Goal: Communication & Community: Answer question/provide support

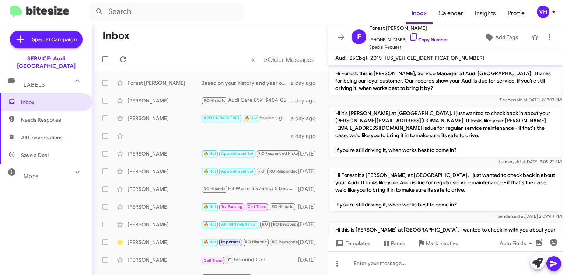
scroll to position [641, 0]
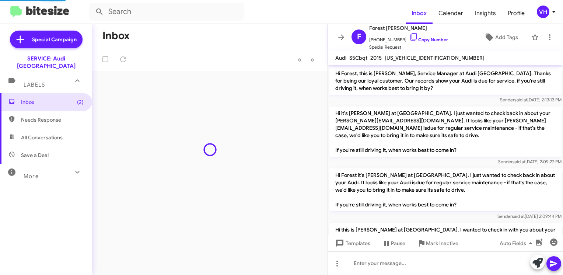
scroll to position [641, 0]
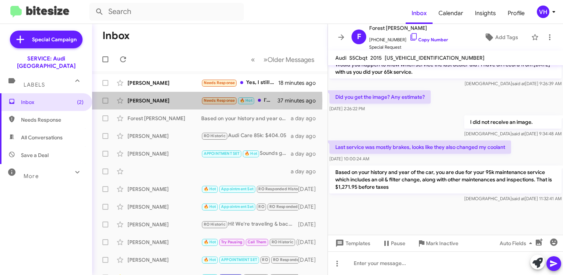
click at [162, 101] on div "[PERSON_NAME]" at bounding box center [164, 100] width 74 height 7
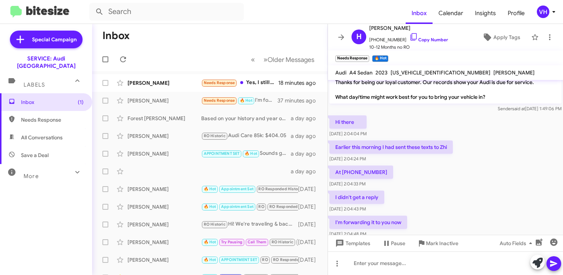
scroll to position [28, 0]
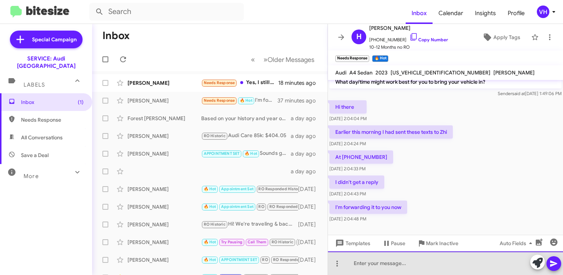
drag, startPoint x: 421, startPoint y: 258, endPoint x: 424, endPoint y: 254, distance: 4.7
click at [421, 257] on div at bounding box center [445, 263] width 235 height 24
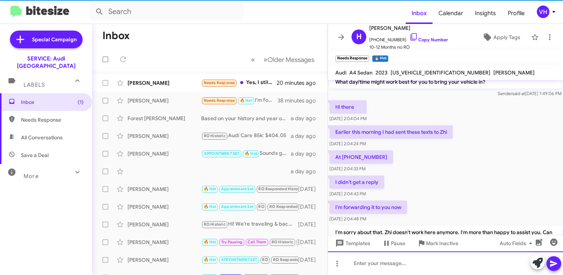
scroll to position [63, 0]
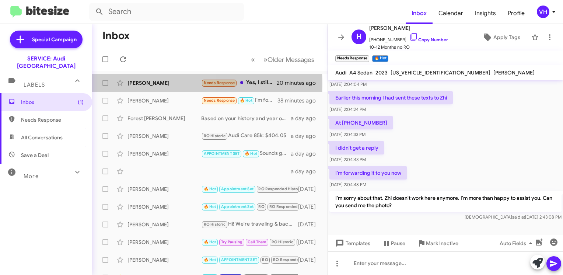
click at [129, 84] on div "[PERSON_NAME]" at bounding box center [164, 82] width 74 height 7
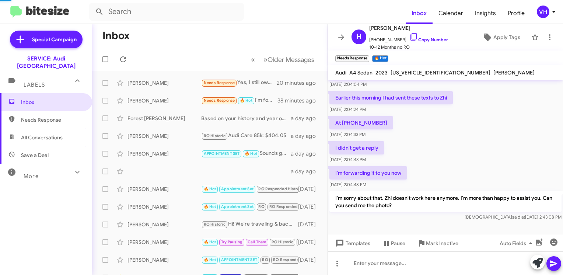
scroll to position [4, 0]
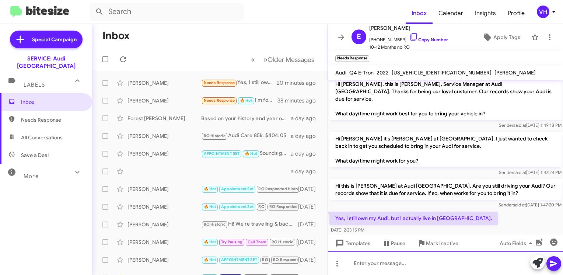
click at [399, 267] on div at bounding box center [445, 263] width 235 height 24
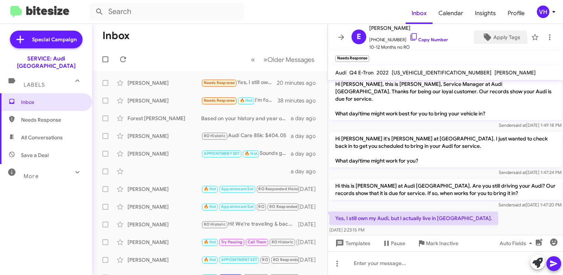
click at [493, 40] on span "Apply Tags" at bounding box center [506, 37] width 27 height 13
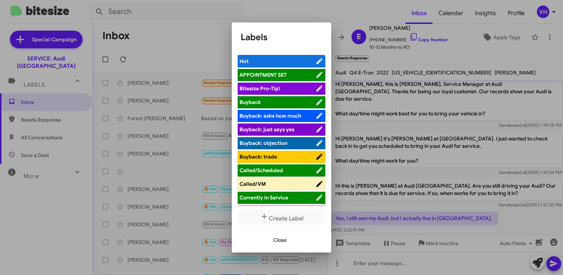
click at [360, 116] on div at bounding box center [281, 137] width 563 height 275
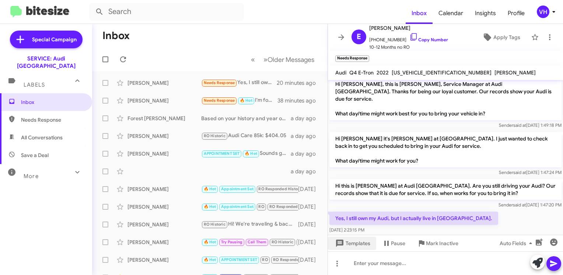
click at [360, 242] on span "Templates" at bounding box center [352, 242] width 36 height 13
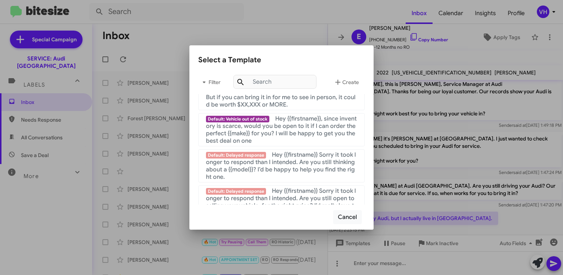
scroll to position [553, 0]
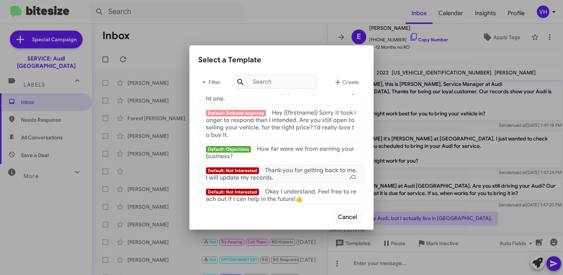
click at [311, 178] on div "Default: Not Interested Thank you for getting back to me. I will update my reco…" at bounding box center [281, 173] width 151 height 15
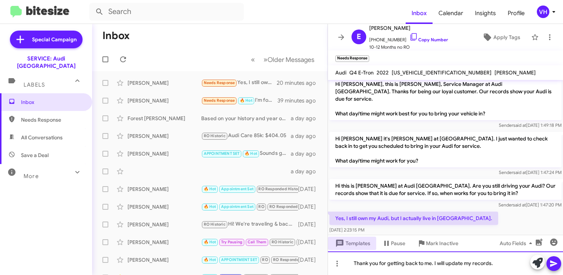
click at [354, 264] on div "Thank you for getting back to me. I will update my records." at bounding box center [445, 263] width 235 height 24
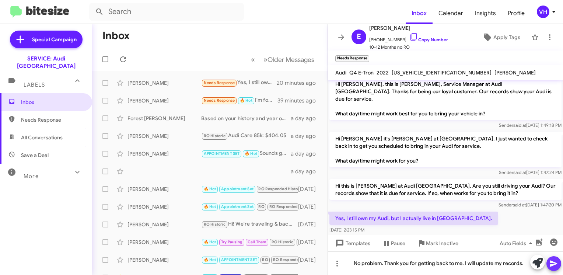
click at [555, 268] on span at bounding box center [553, 263] width 9 height 15
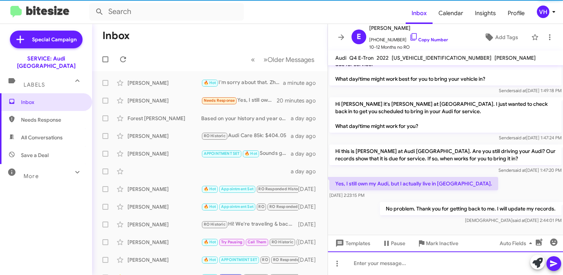
scroll to position [16, 0]
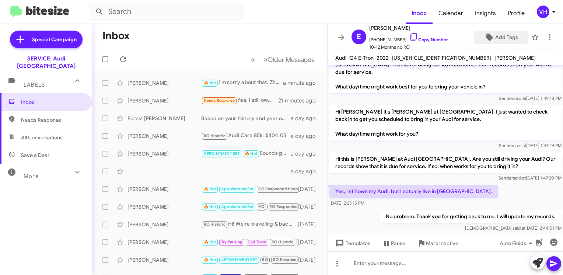
click at [498, 33] on span "Add Tags" at bounding box center [506, 37] width 23 height 13
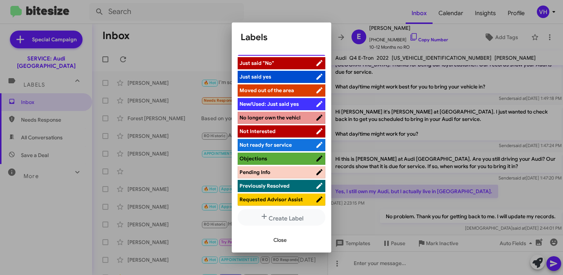
scroll to position [174, 0]
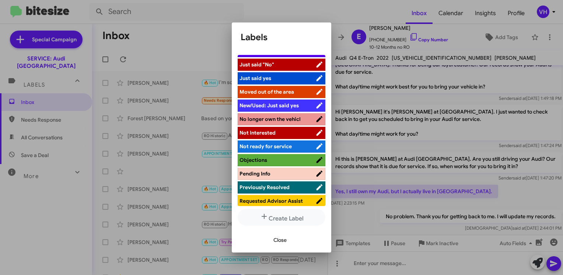
click at [278, 89] on span "Moved out of the area" at bounding box center [266, 91] width 55 height 7
click at [278, 239] on span "Close" at bounding box center [279, 239] width 13 height 13
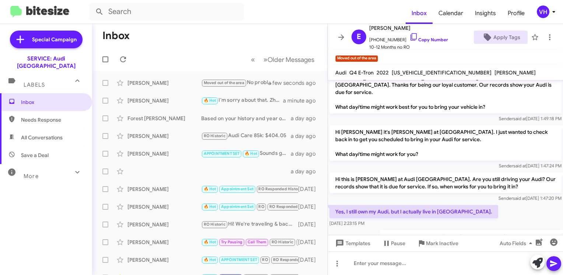
scroll to position [0, 0]
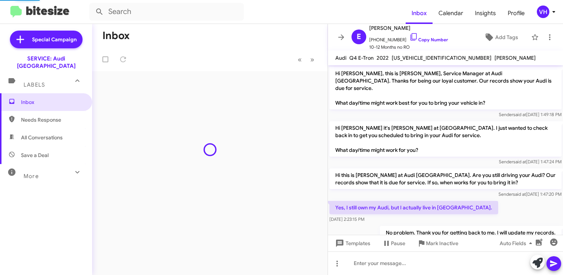
scroll to position [32, 0]
